Goal: Task Accomplishment & Management: Complete application form

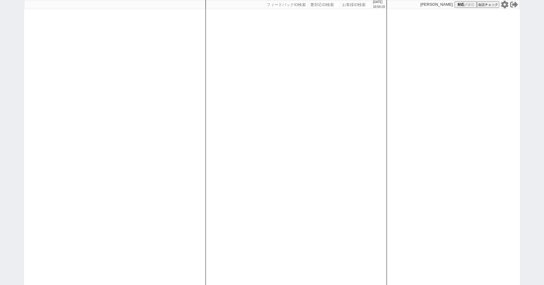
click at [12, 47] on div "2025/10/02 10:54:19 候補物件を追加してしてください 紹介した物件一覧 他社物件を追加する 空室確認ページに追加・削除 紹介した物件一覧 他…" at bounding box center [272, 142] width 544 height 285
paste input "600861"
type input "600861"
select select "100"
select select "1"
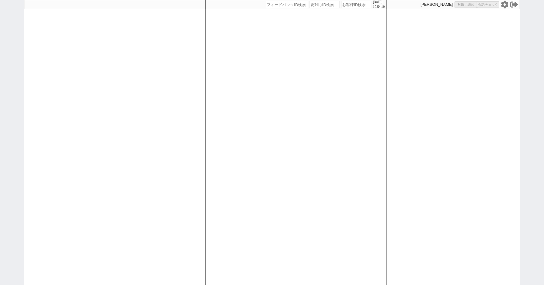
select select "2"
select select "5"
select select
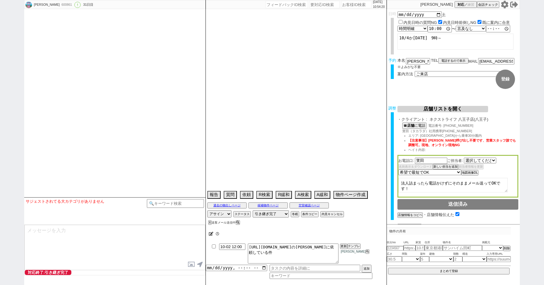
type textarea "@@@@@送客後に一本電話くれとのこと、以下で依頼している件あるので送客後に青木さん御手洗さんメンション@@@@@@@@@@@@@ https://jent-…"
select select "2646"
select select "2025"
select select "10"
select select "20"
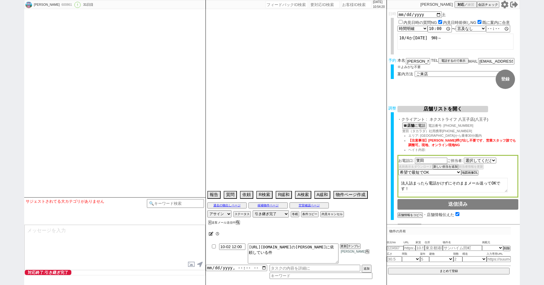
select select "1"
select select "19"
select select "618"
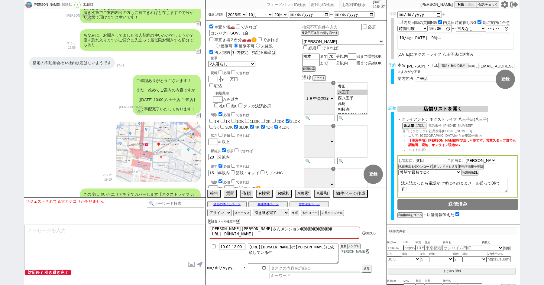
scroll to position [14, 0]
